Goal: Task Accomplishment & Management: Manage account settings

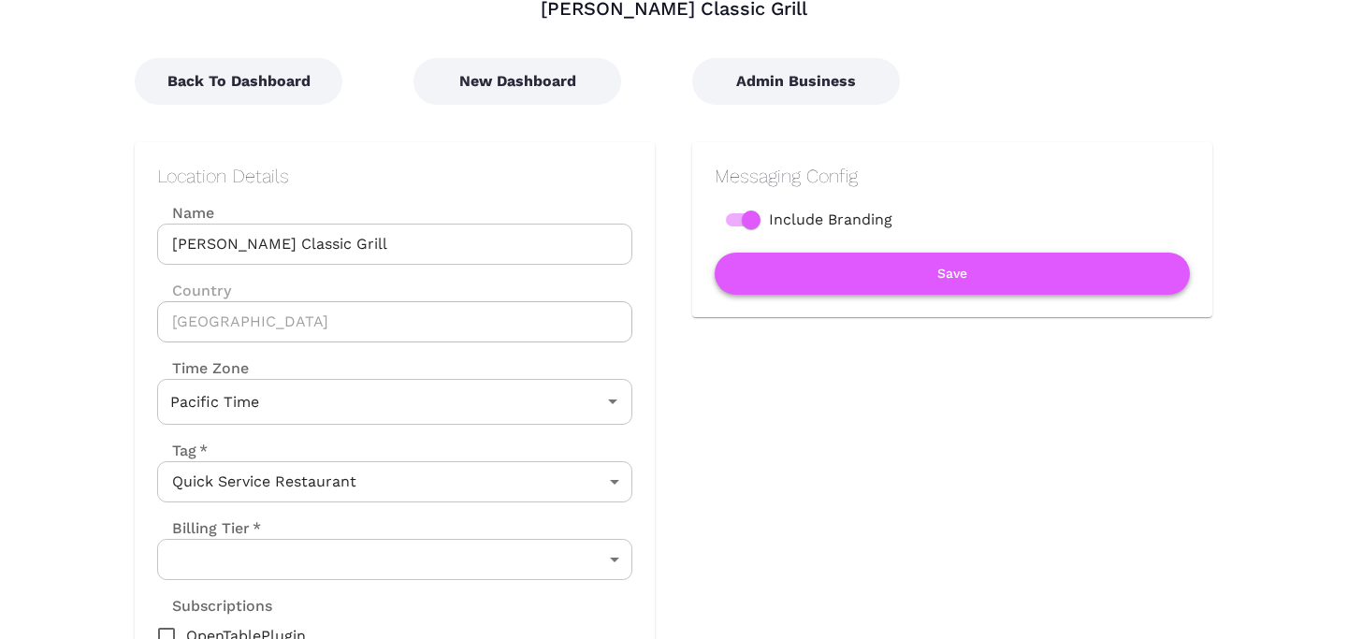
scroll to position [118, 0]
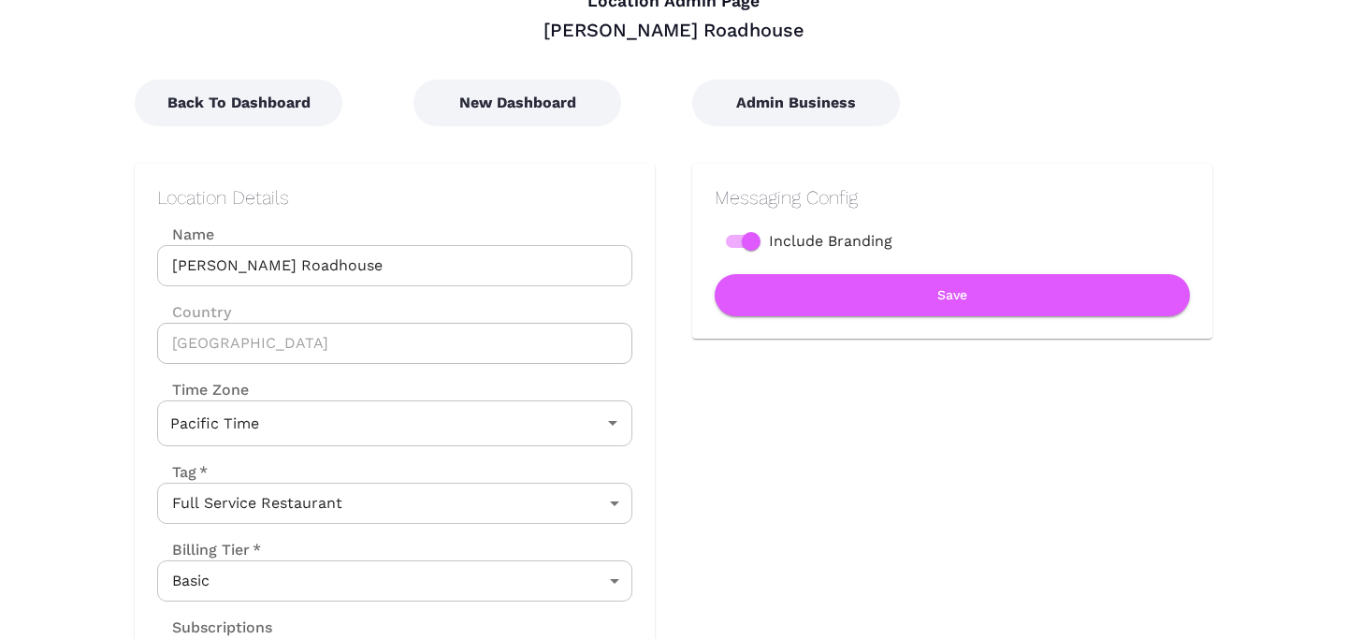
scroll to position [102, 0]
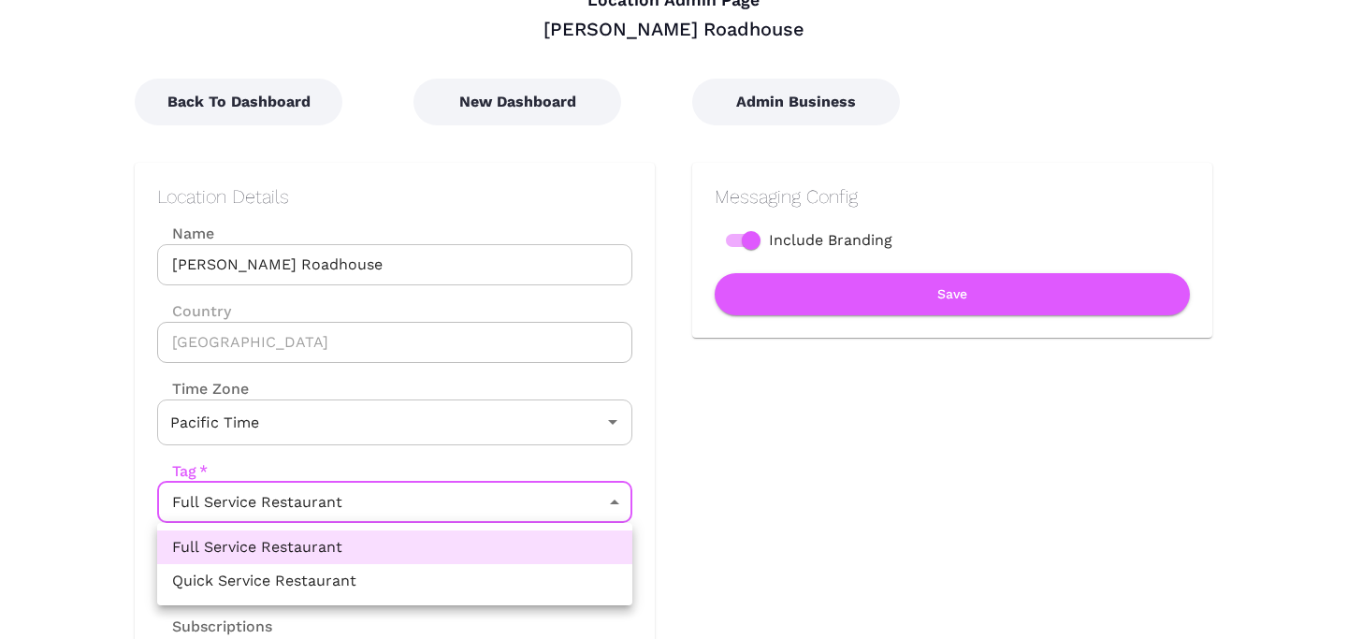
click at [542, 502] on body "Location Admin Page [PERSON_NAME] Roadhouse Back To Dashboard New Dashboard Adm…" at bounding box center [673, 217] width 1347 height 639
drag, startPoint x: 511, startPoint y: 561, endPoint x: 508, endPoint y: 582, distance: 20.8
click at [508, 582] on ul "Full Service Restaurant Quick Service Restaurant" at bounding box center [394, 564] width 475 height 82
click at [508, 582] on li "Quick Service Restaurant" at bounding box center [394, 581] width 475 height 34
type input "QUICK_SERVICE_RESTAURANT"
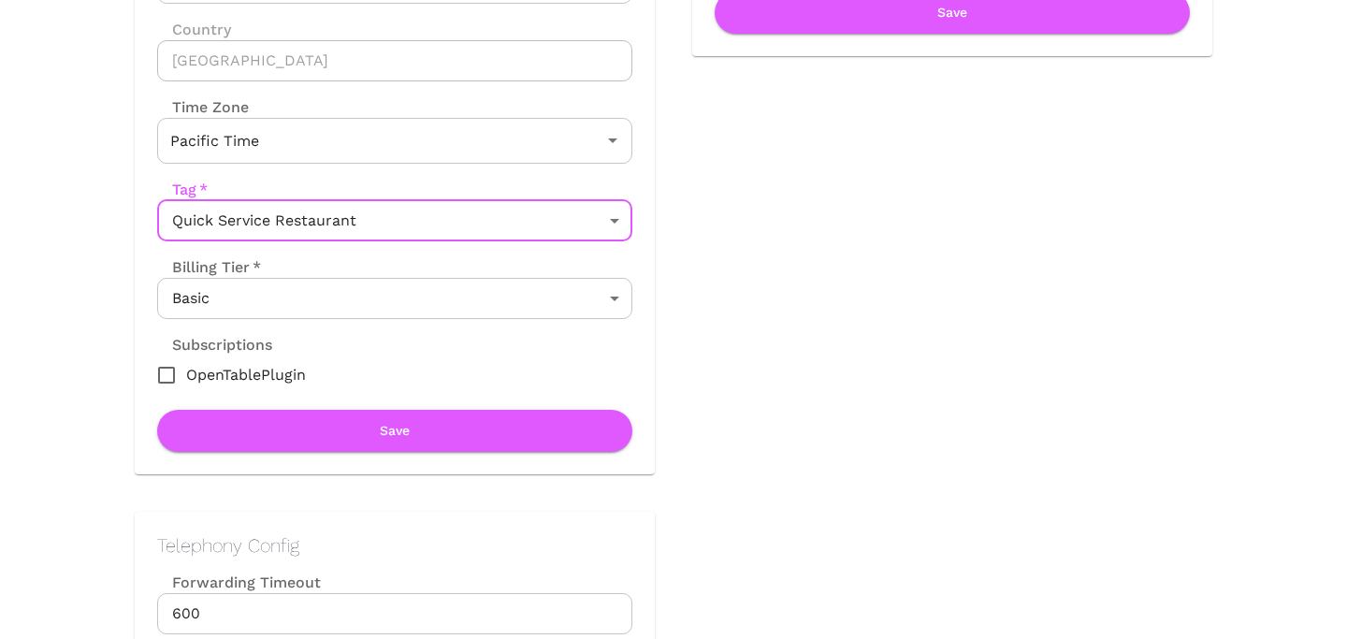
scroll to position [383, 0]
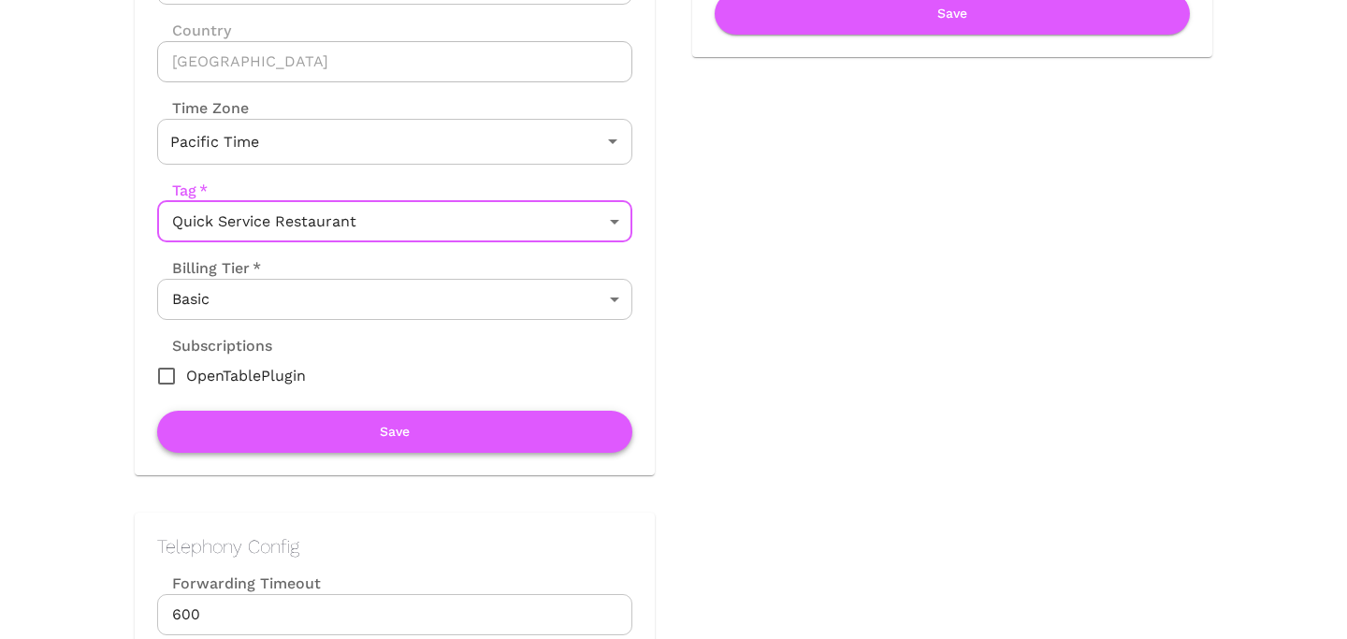
click at [399, 425] on button "Save" at bounding box center [394, 432] width 475 height 42
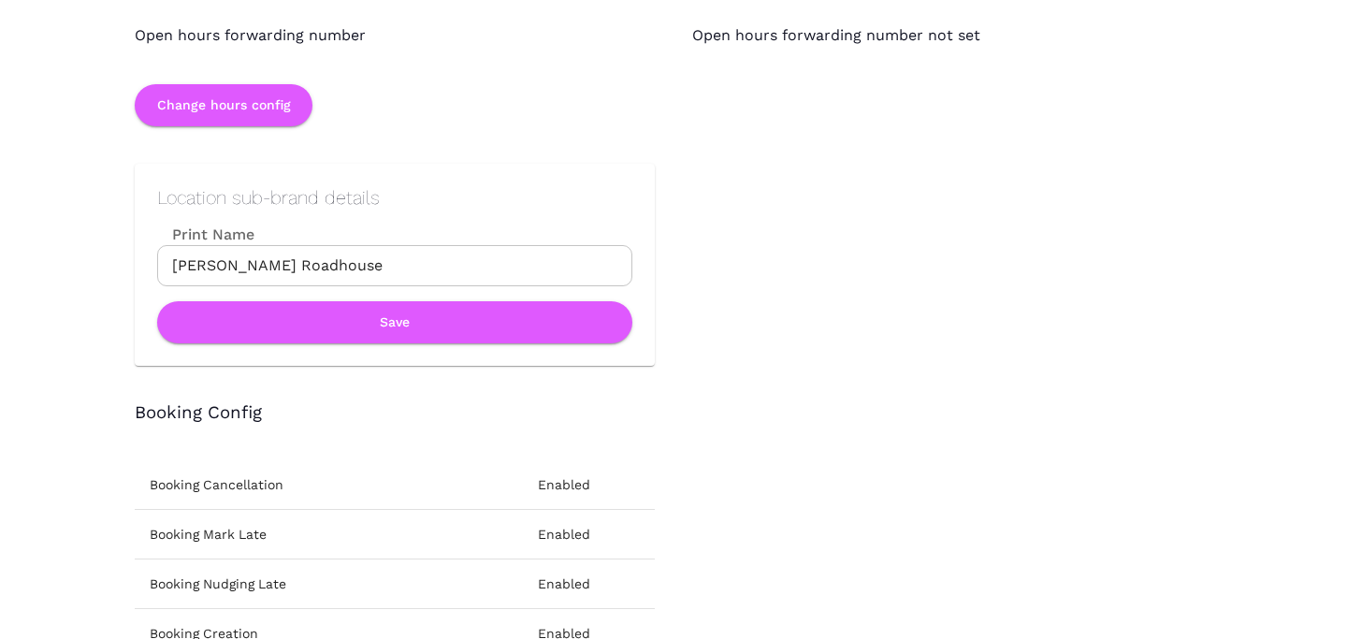
scroll to position [1968, 0]
